Goal: Participate in discussion: Engage in conversation with other users on a specific topic

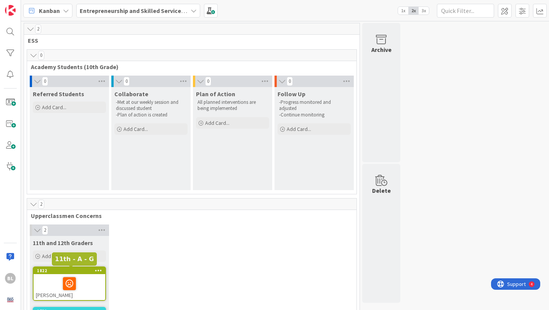
click at [55, 270] on div "1822" at bounding box center [71, 270] width 68 height 5
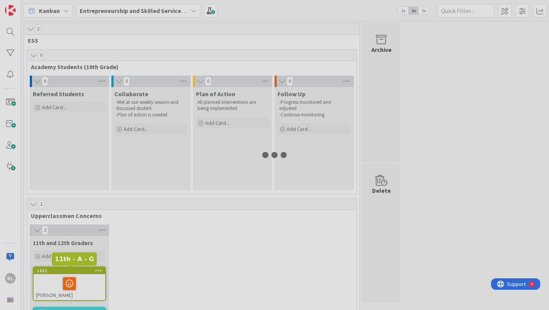
click at [55, 270] on div at bounding box center [274, 155] width 549 height 310
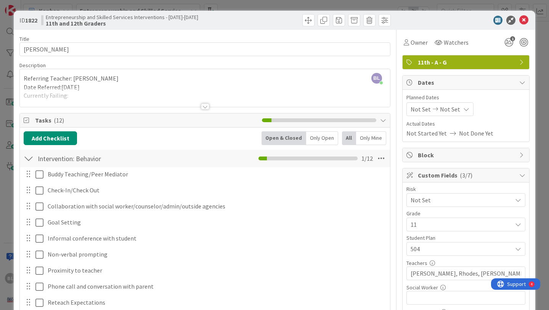
click at [204, 108] on div at bounding box center [205, 106] width 8 height 6
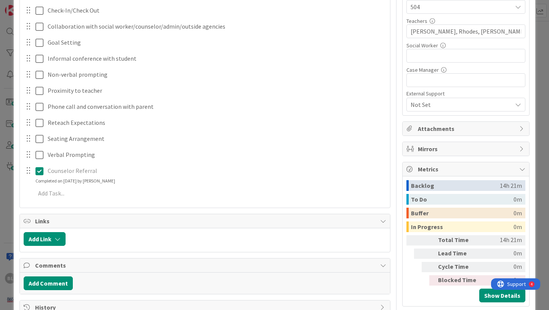
scroll to position [255, 0]
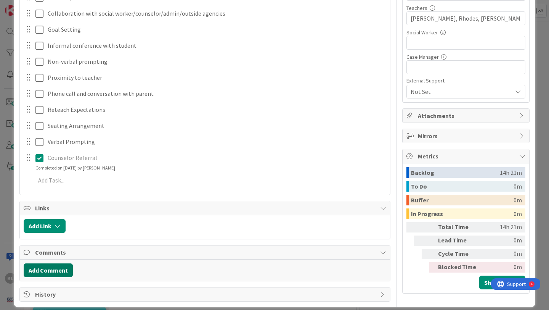
click at [45, 264] on button "Add Comment" at bounding box center [48, 270] width 49 height 14
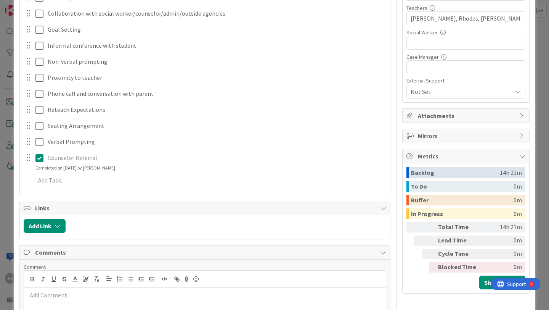
click at [37, 292] on div at bounding box center [205, 303] width 362 height 31
click at [27, 291] on p "Sunglasses, moved to darker space in room, colored paper" at bounding box center [205, 295] width 356 height 9
click at [179, 291] on p "-Sunglasses, moved to darker space in room, colored paper" at bounding box center [205, 295] width 356 height 9
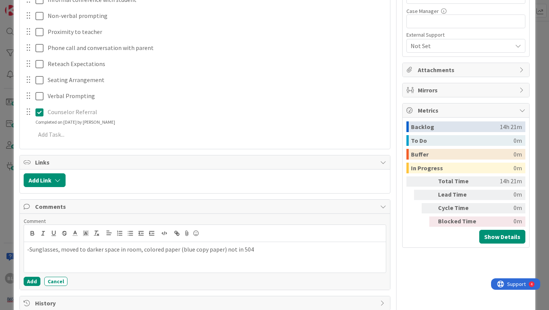
scroll to position [301, 0]
click at [31, 276] on button "Add" at bounding box center [32, 280] width 17 height 9
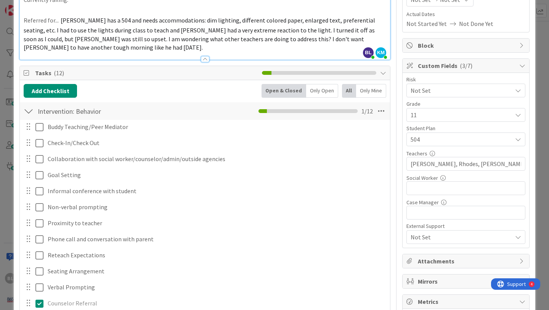
scroll to position [169, 0]
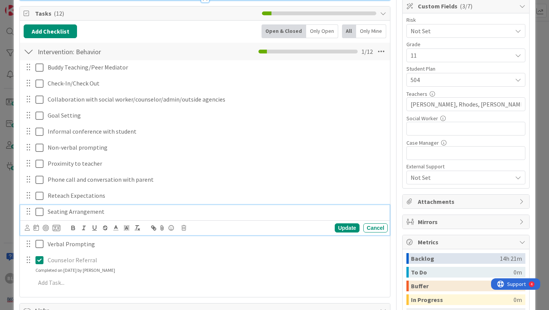
click at [41, 207] on icon at bounding box center [40, 211] width 11 height 9
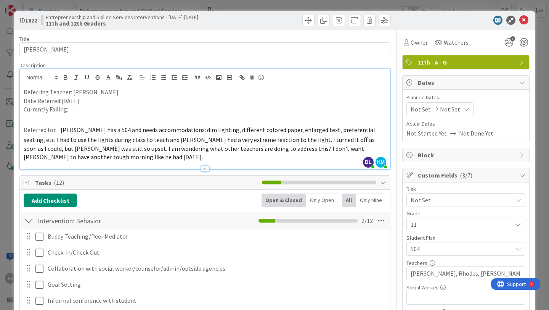
scroll to position [308, 0]
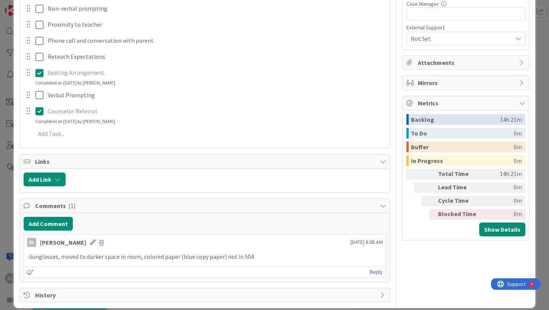
click at [90, 240] on icon at bounding box center [92, 242] width 5 height 5
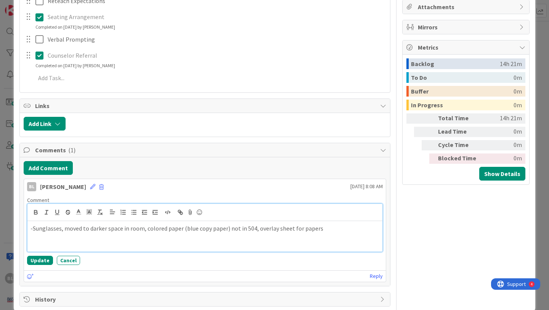
scroll to position [368, 0]
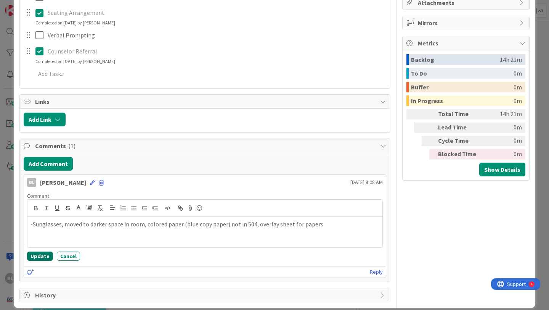
click at [37, 251] on button "Update" at bounding box center [40, 255] width 26 height 9
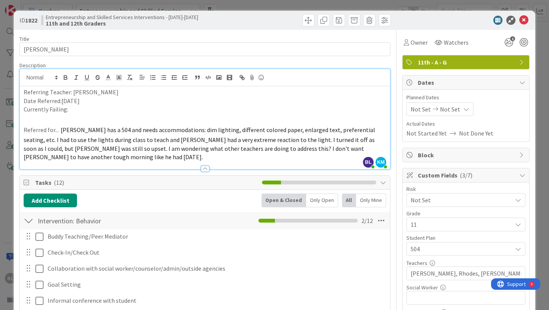
scroll to position [308, 0]
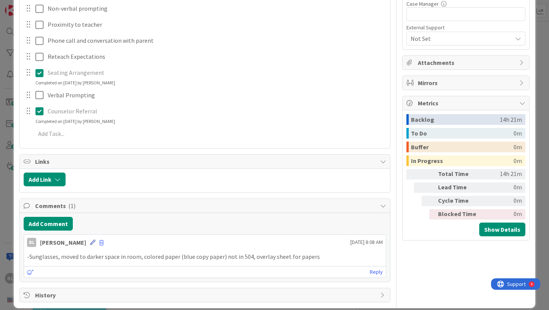
click at [90, 240] on icon at bounding box center [92, 242] width 5 height 5
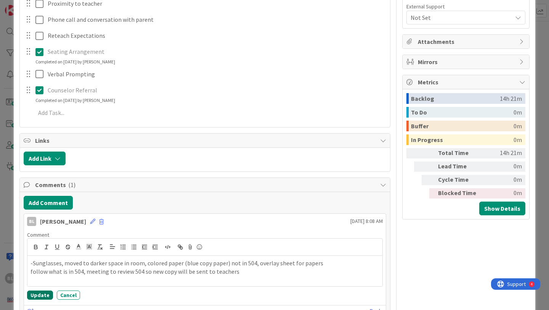
click at [34, 290] on button "Update" at bounding box center [40, 294] width 26 height 9
